Goal: Transaction & Acquisition: Purchase product/service

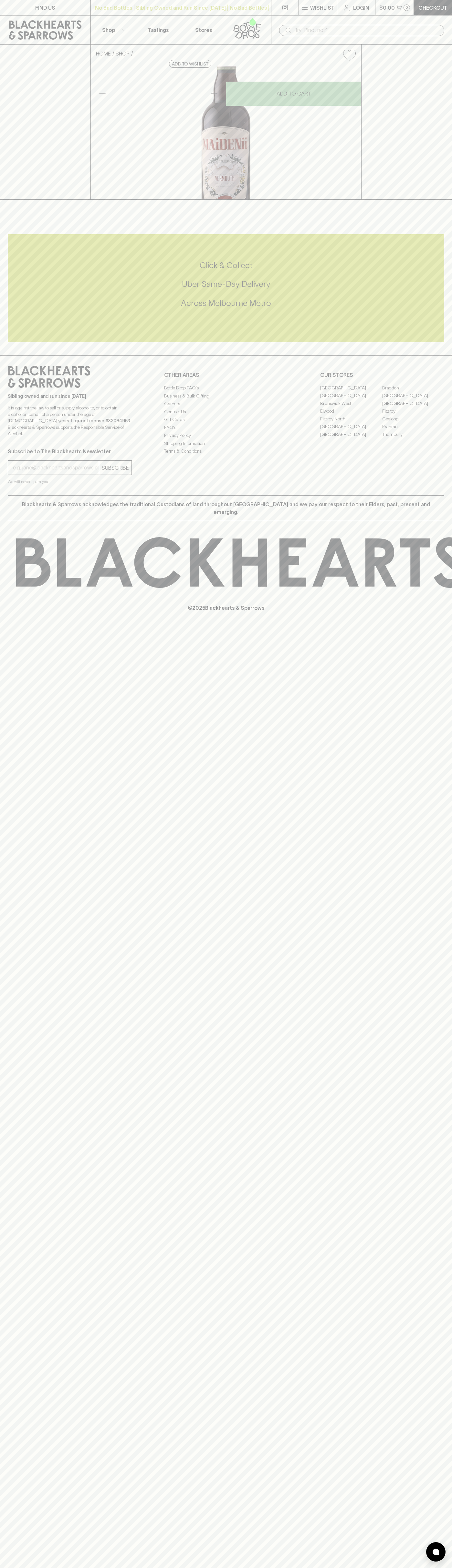
click at [351, 30] on input "text" at bounding box center [366, 31] width 144 height 10
click at [425, 342] on div "Click & Collect Uber Same-Day Delivery Across [GEOGRAPHIC_DATA] Metro" at bounding box center [226, 289] width 436 height 108
click at [185, 1568] on html "FIND US | No Bad Bottles | Sibling Owned and Run Since [DATE] | No Bad Bottles …" at bounding box center [226, 784] width 452 height 1568
click at [2, 1252] on div "FIND US | No Bad Bottles | Sibling Owned and Run Since [DATE] | No Bad Bottles …" at bounding box center [226, 784] width 452 height 1568
